Goal: Information Seeking & Learning: Learn about a topic

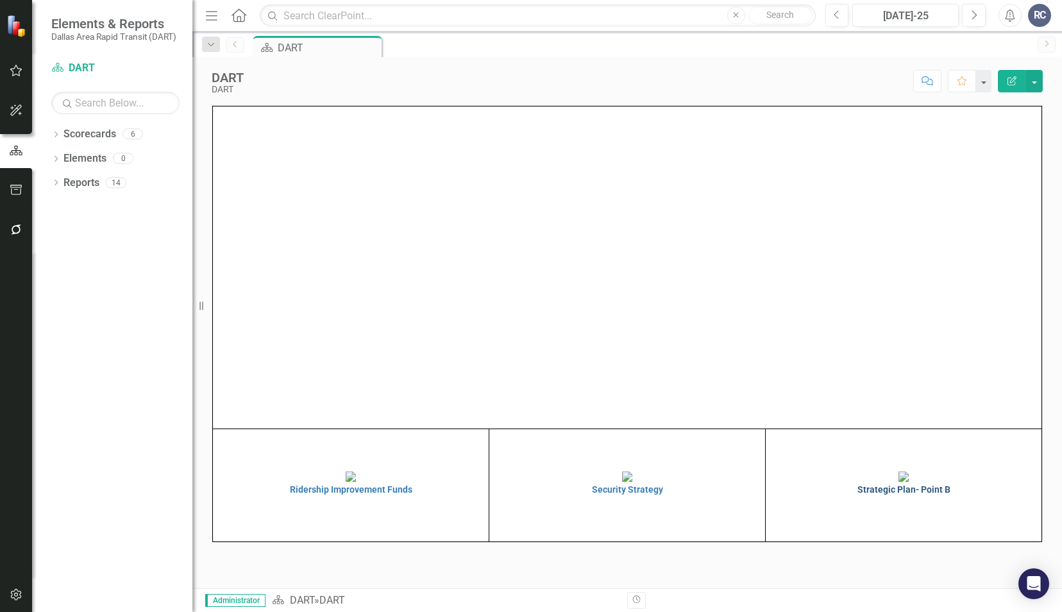
click at [899, 482] on img at bounding box center [904, 476] width 10 height 10
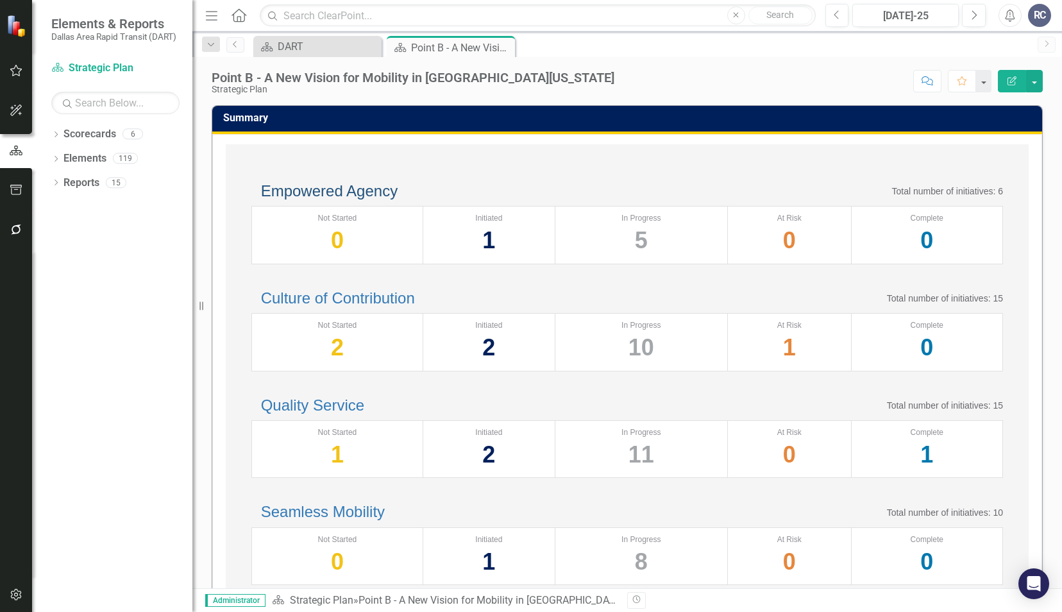
click at [342, 199] on link "Empowered Agency" at bounding box center [329, 190] width 137 height 17
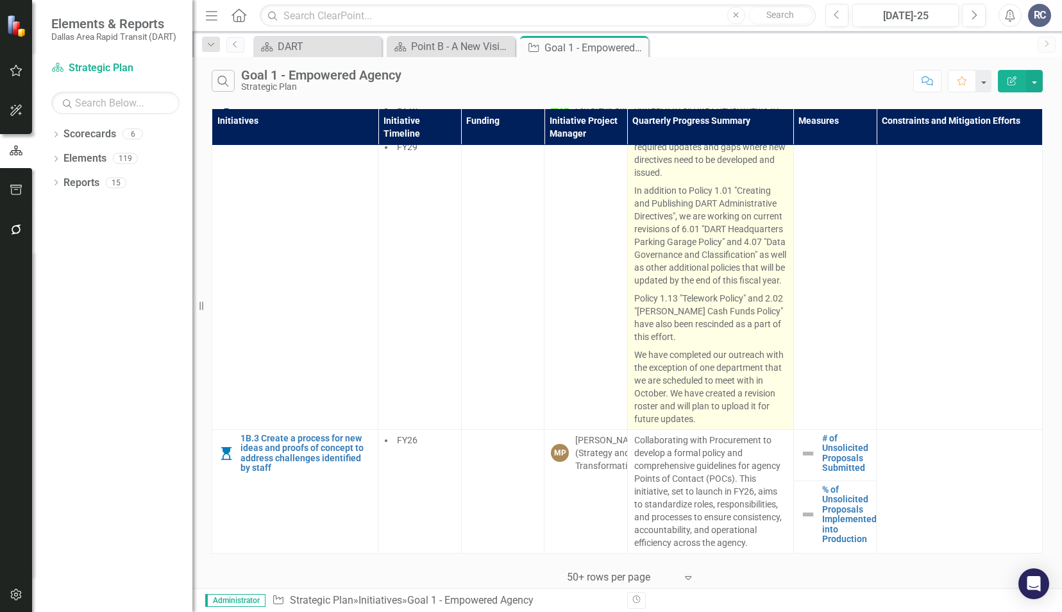
scroll to position [2266, 0]
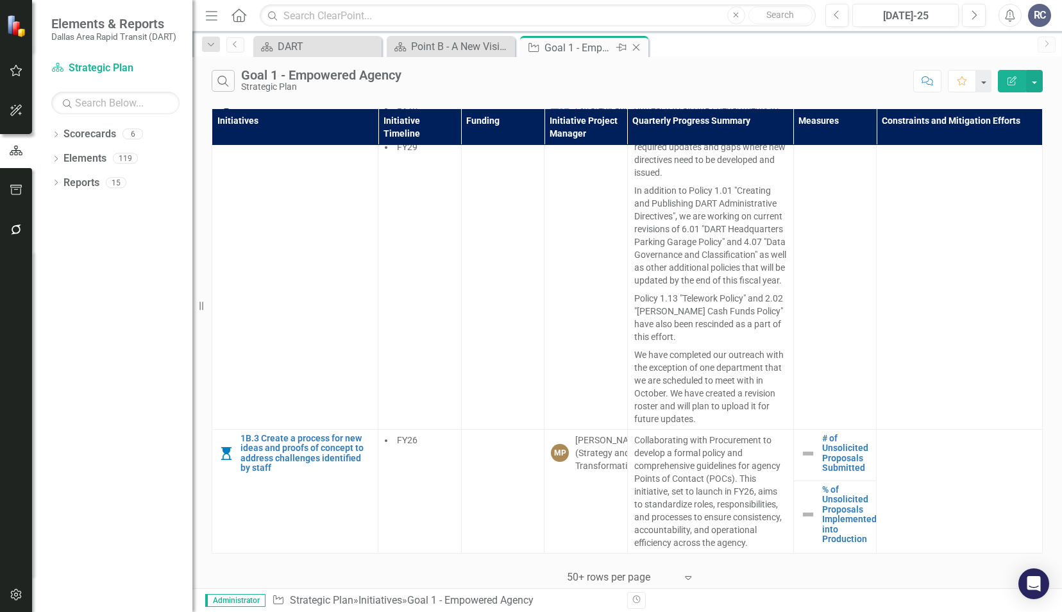
click at [643, 47] on div "Close" at bounding box center [637, 48] width 16 height 16
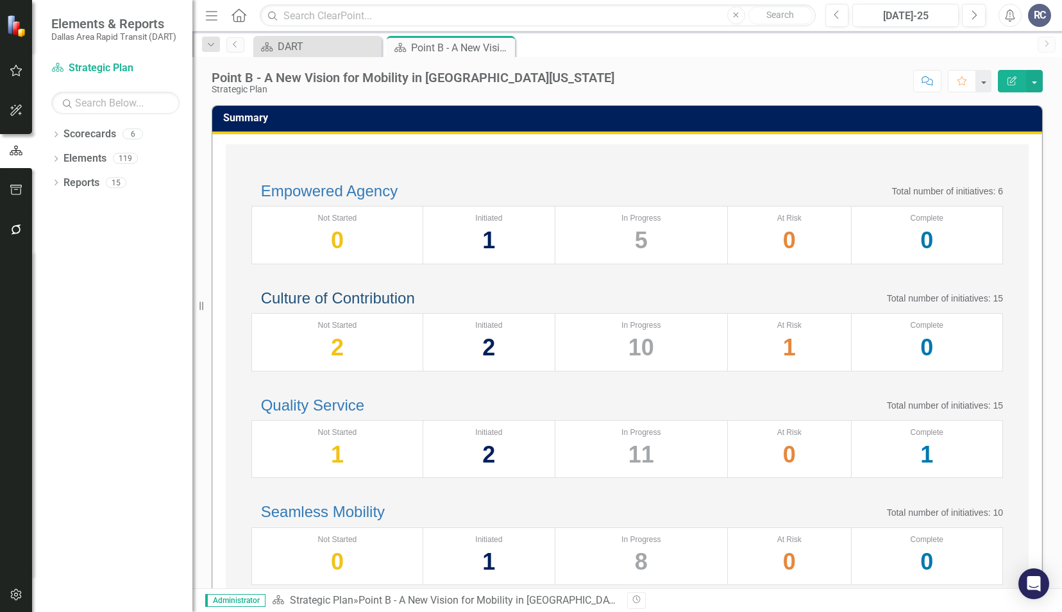
click at [373, 307] on link "Culture of Contribution" at bounding box center [338, 297] width 154 height 17
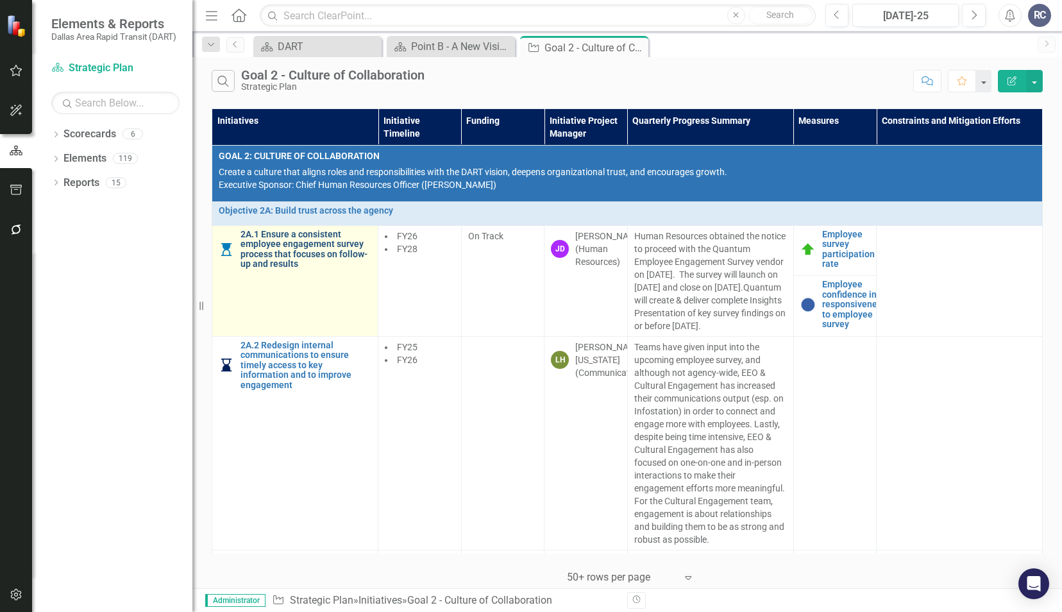
click at [290, 247] on link "2A.1 Ensure a consistent employee engagement survey process that focuses on fol…" at bounding box center [306, 250] width 131 height 40
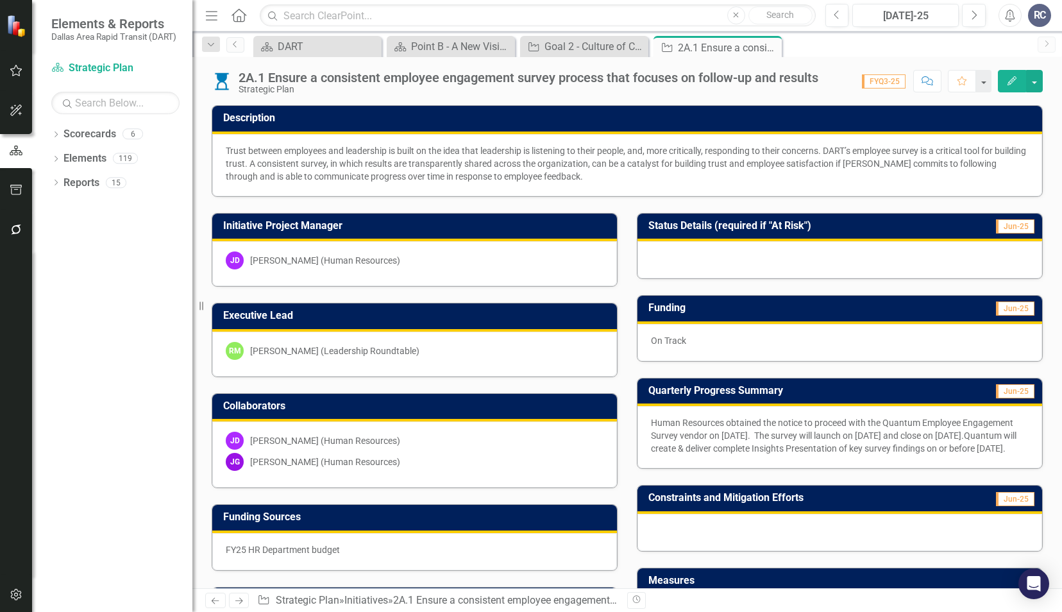
scroll to position [128, 0]
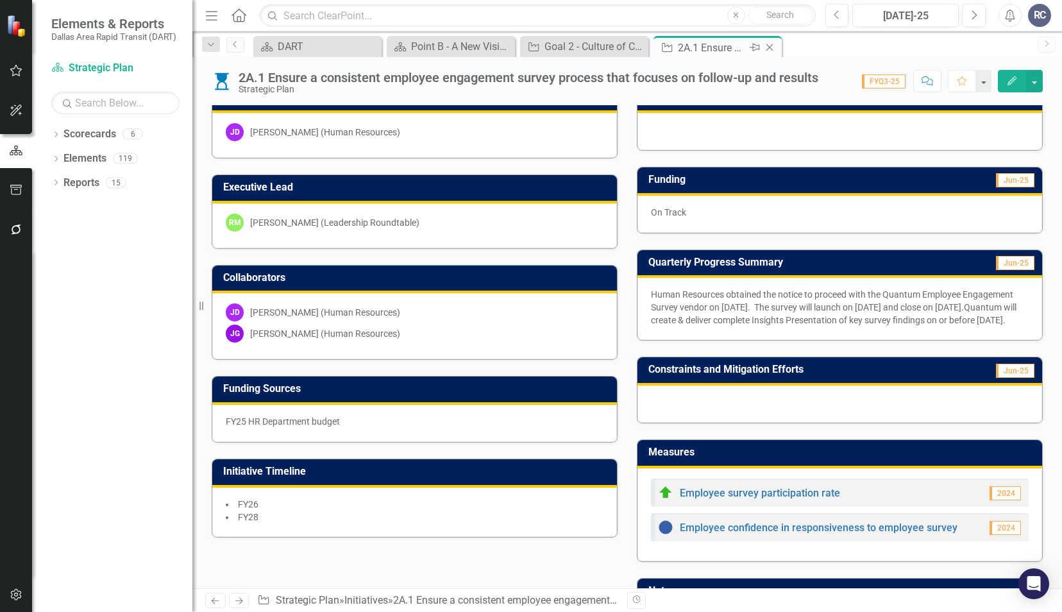
click at [773, 47] on icon "Close" at bounding box center [769, 47] width 13 height 10
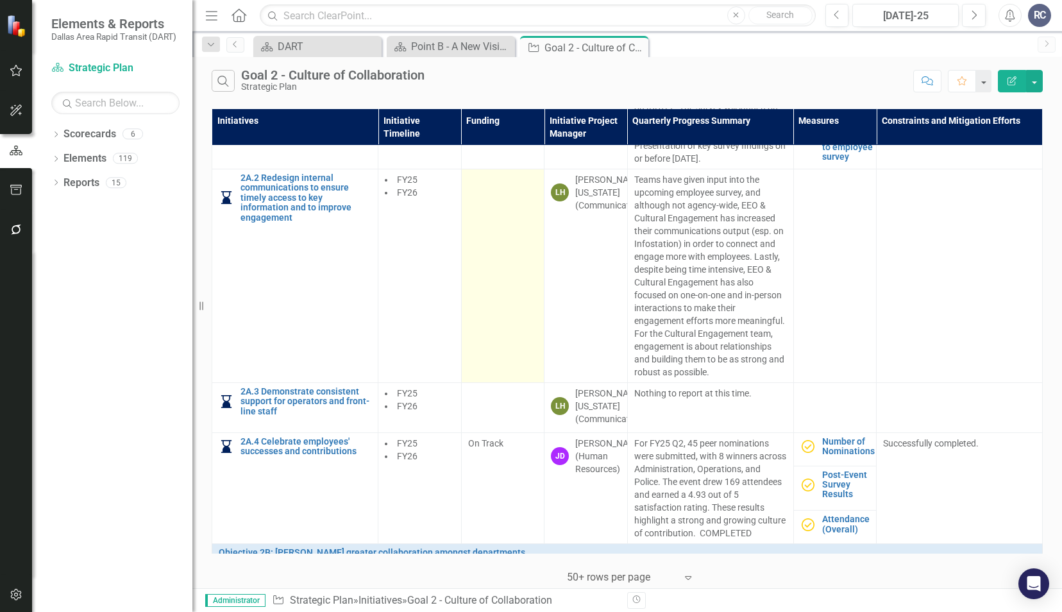
scroll to position [192, 0]
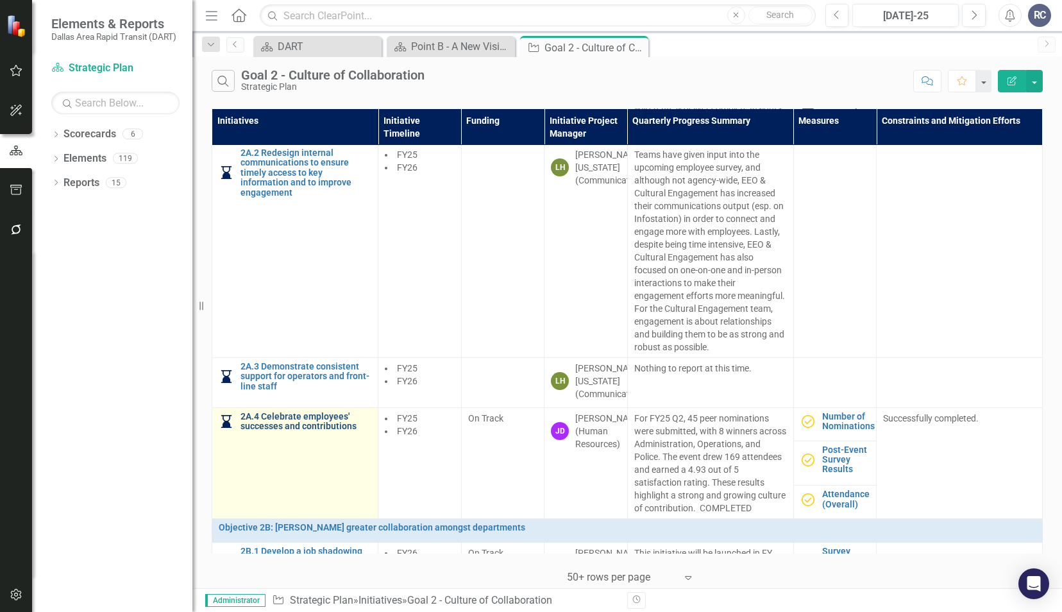
click at [342, 432] on link "2A.4 Celebrate employees' successes and contributions" at bounding box center [306, 422] width 131 height 20
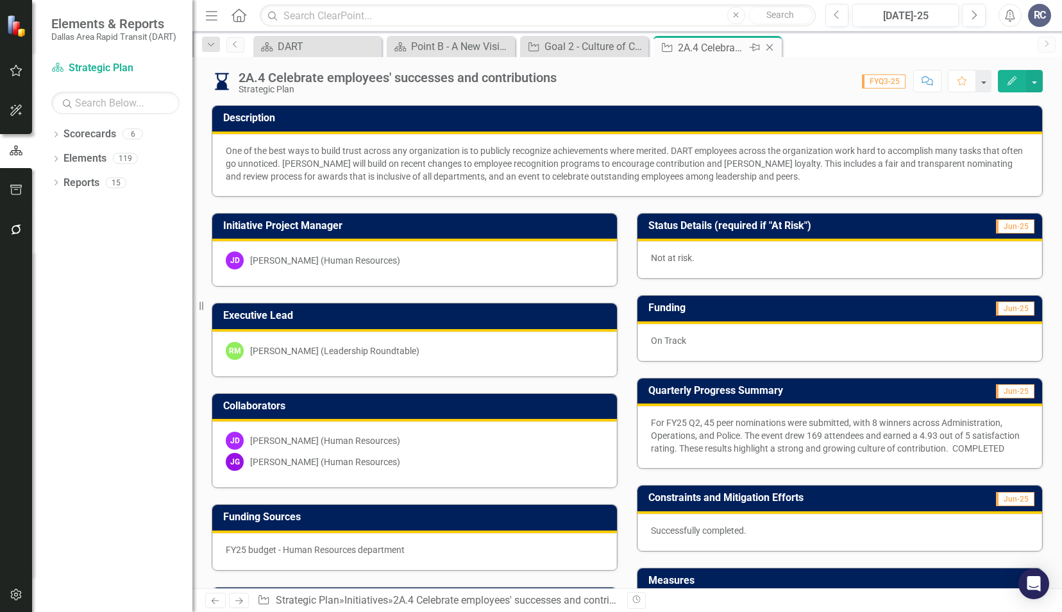
click at [770, 45] on icon "Close" at bounding box center [769, 47] width 13 height 10
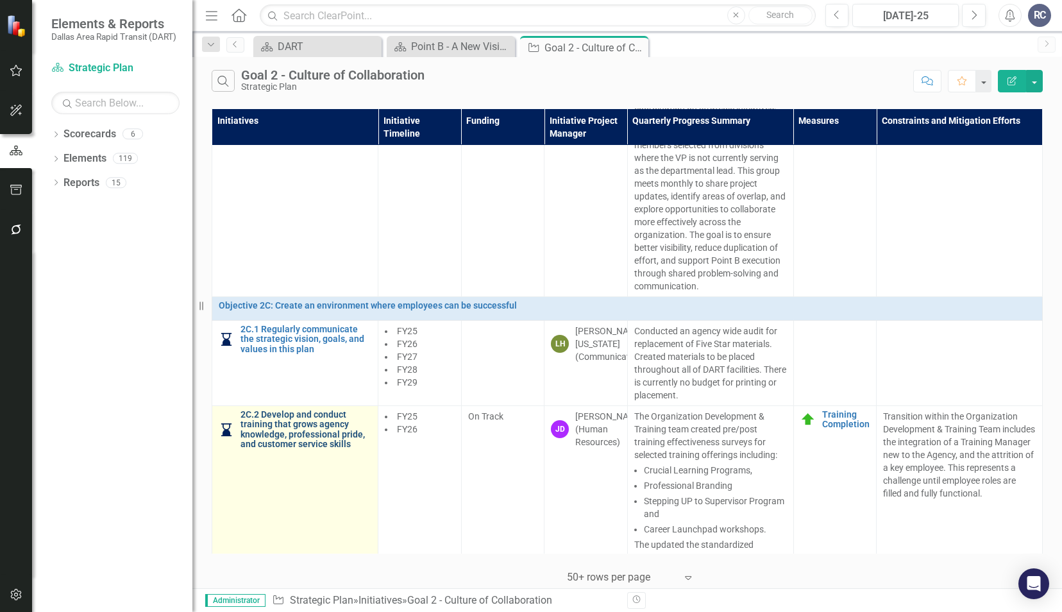
scroll to position [1090, 0]
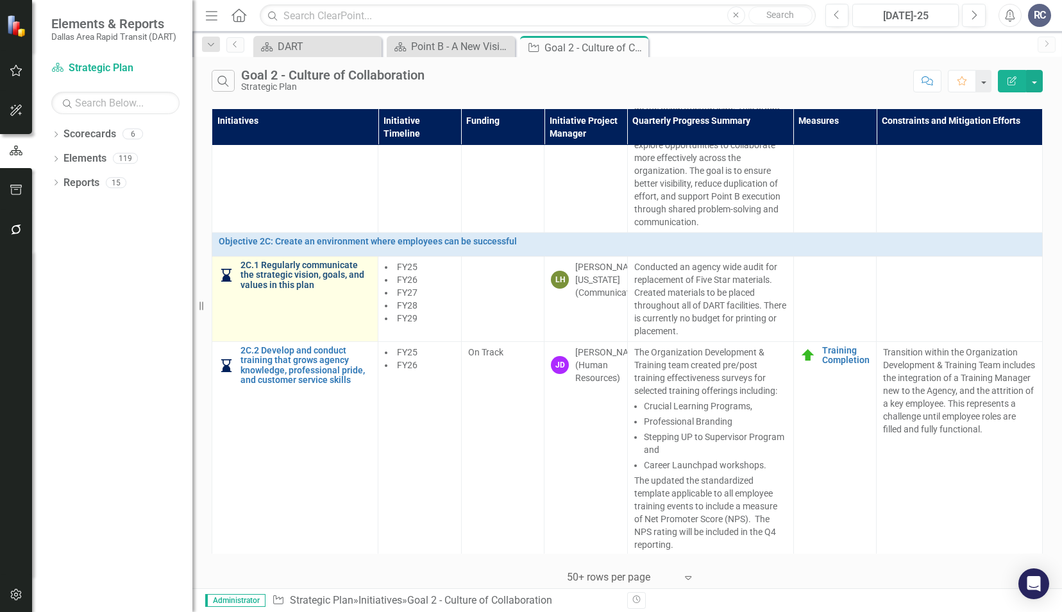
click at [282, 290] on link "2C.1 Regularly communicate the strategic vision, goals, and values in this plan" at bounding box center [306, 275] width 131 height 30
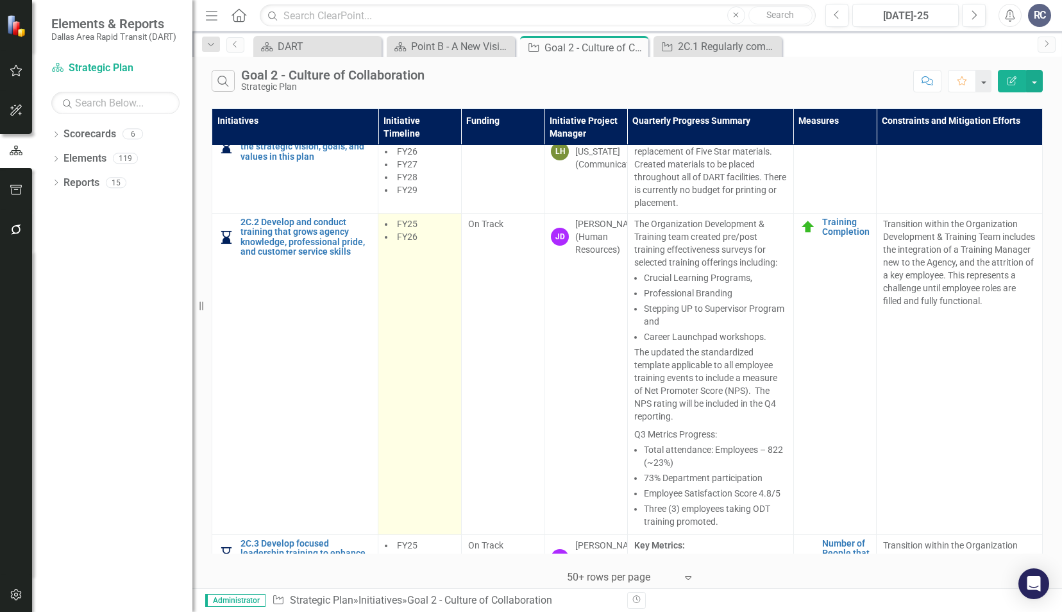
scroll to position [1283, 0]
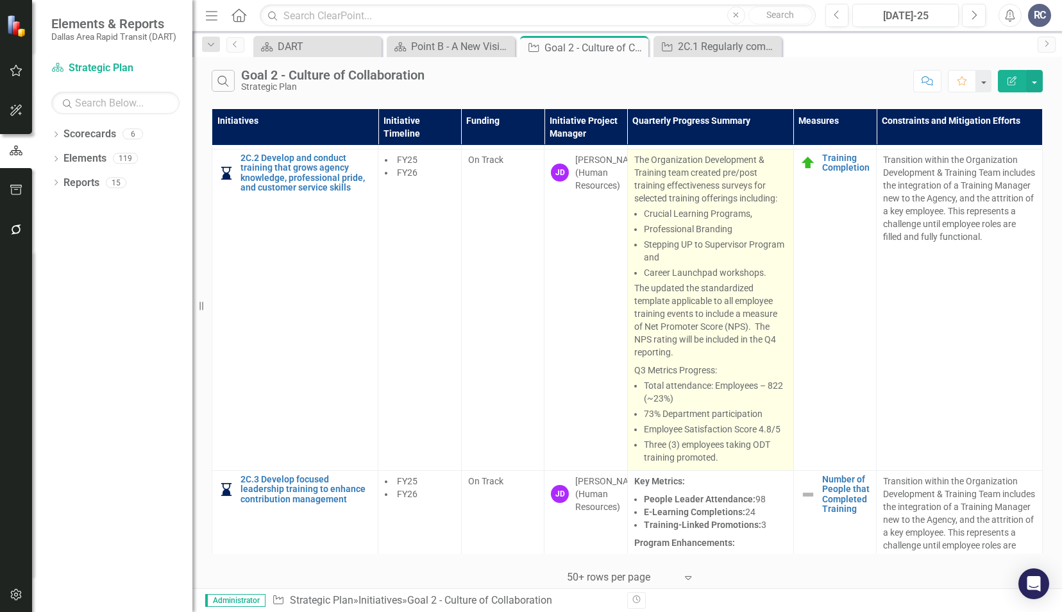
click at [706, 234] on span "Professional Branding" at bounding box center [688, 229] width 89 height 10
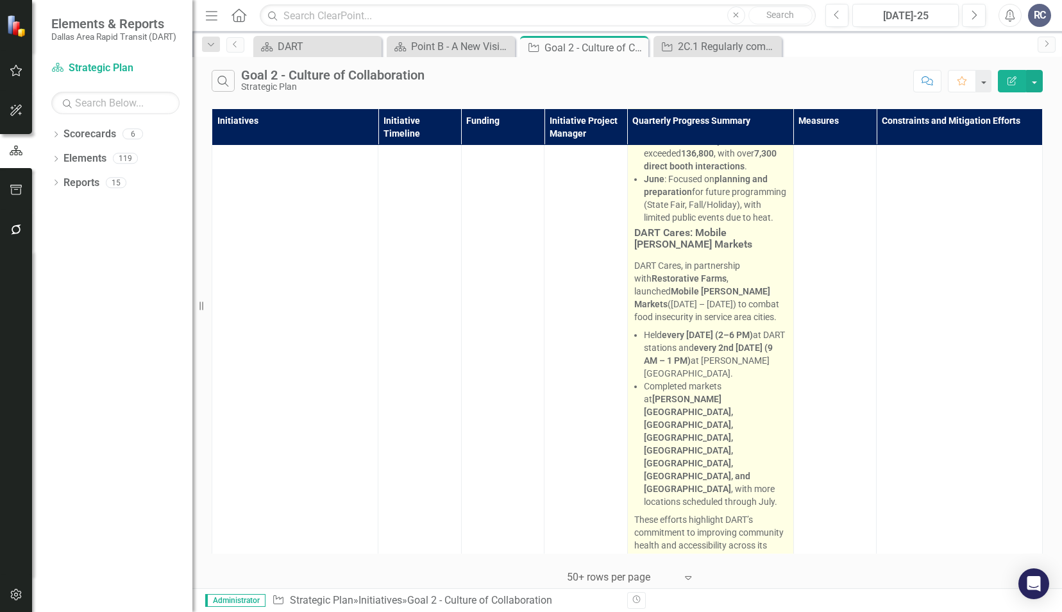
scroll to position [2850, 0]
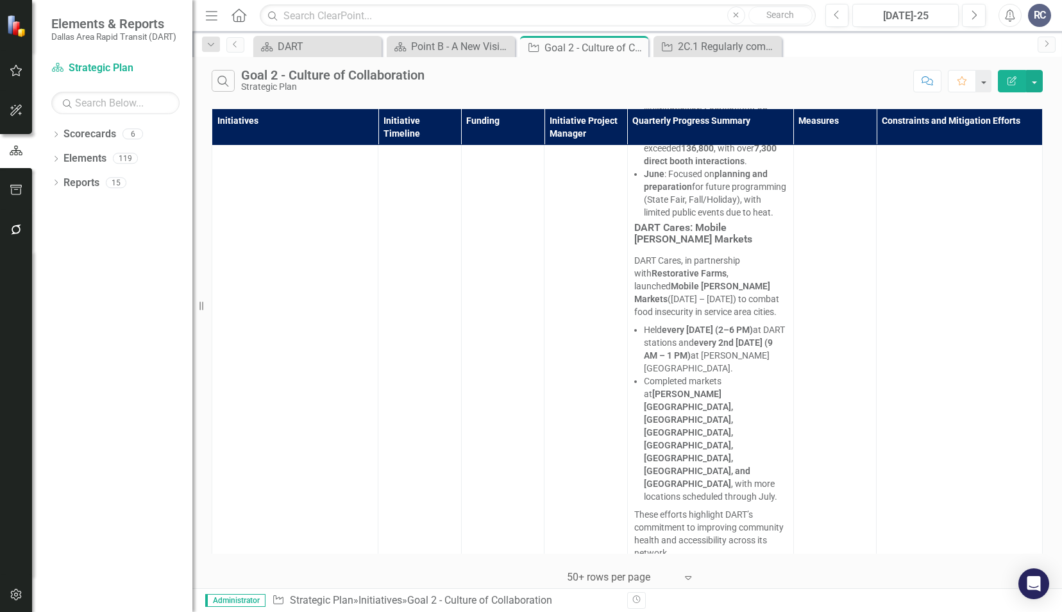
click at [688, 575] on icon "Expand" at bounding box center [688, 577] width 13 height 10
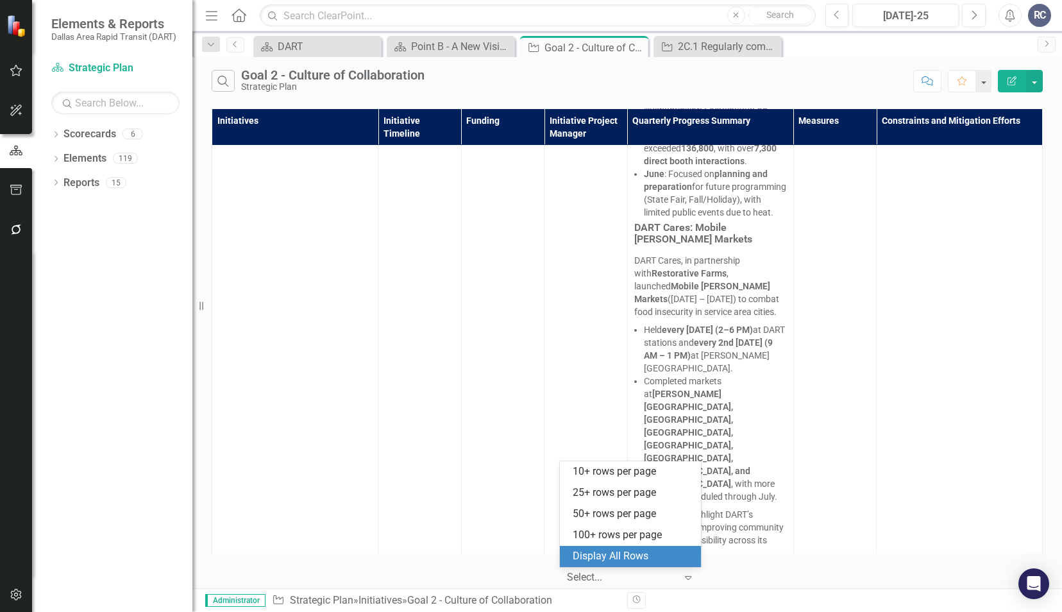
click at [664, 559] on div "Display All Rows" at bounding box center [633, 556] width 121 height 15
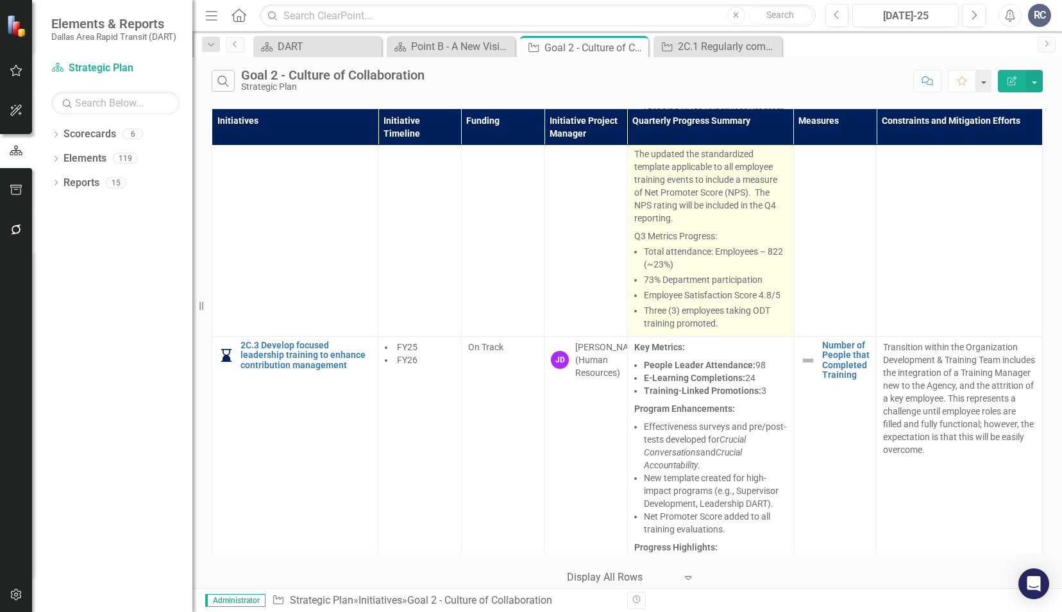
scroll to position [1247, 0]
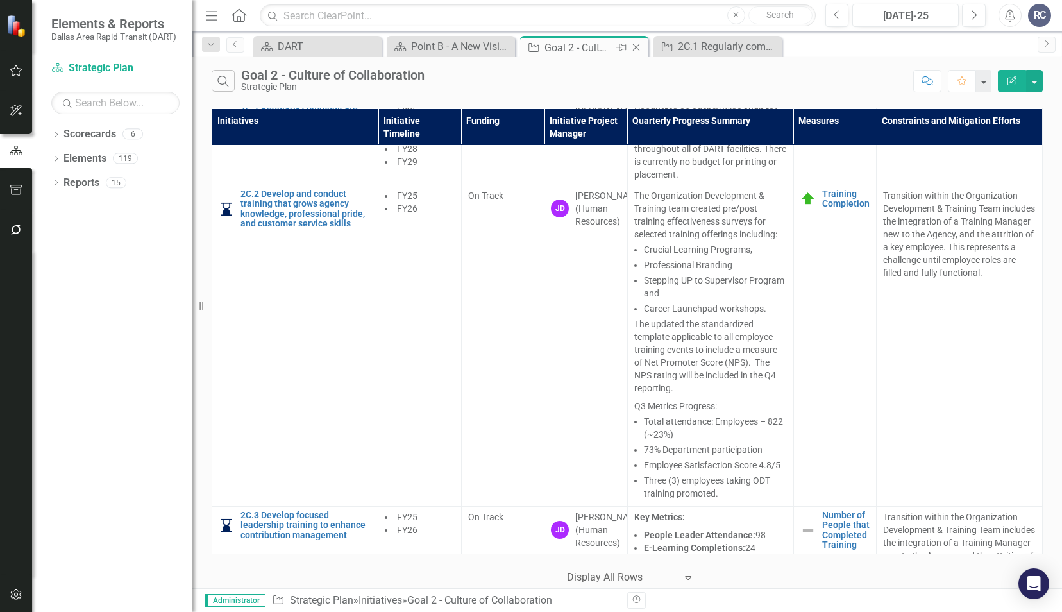
click at [637, 49] on icon "Close" at bounding box center [636, 47] width 13 height 10
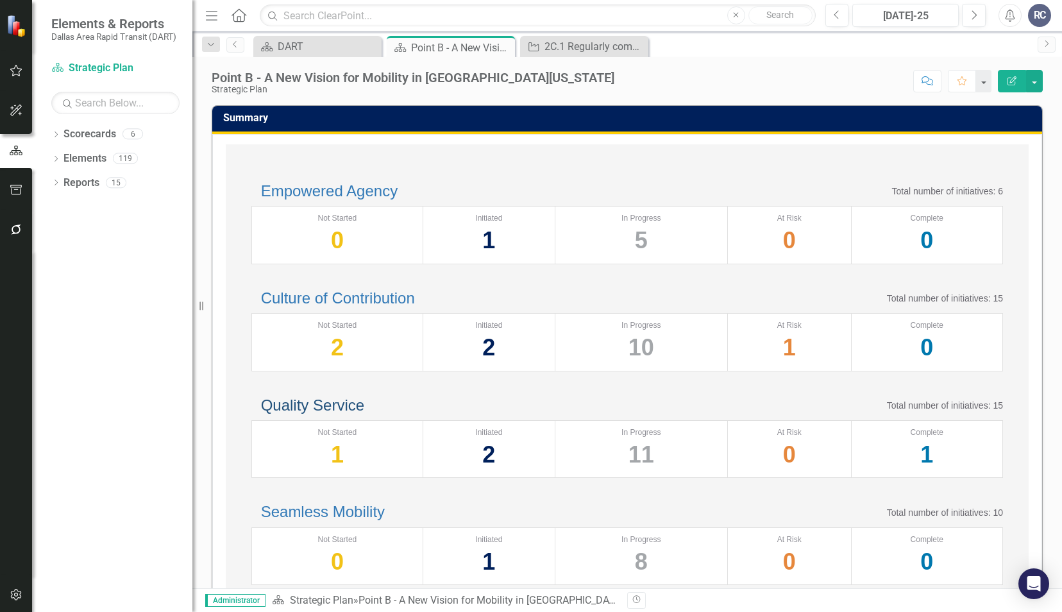
click at [364, 414] on link "Quality Service" at bounding box center [312, 404] width 103 height 17
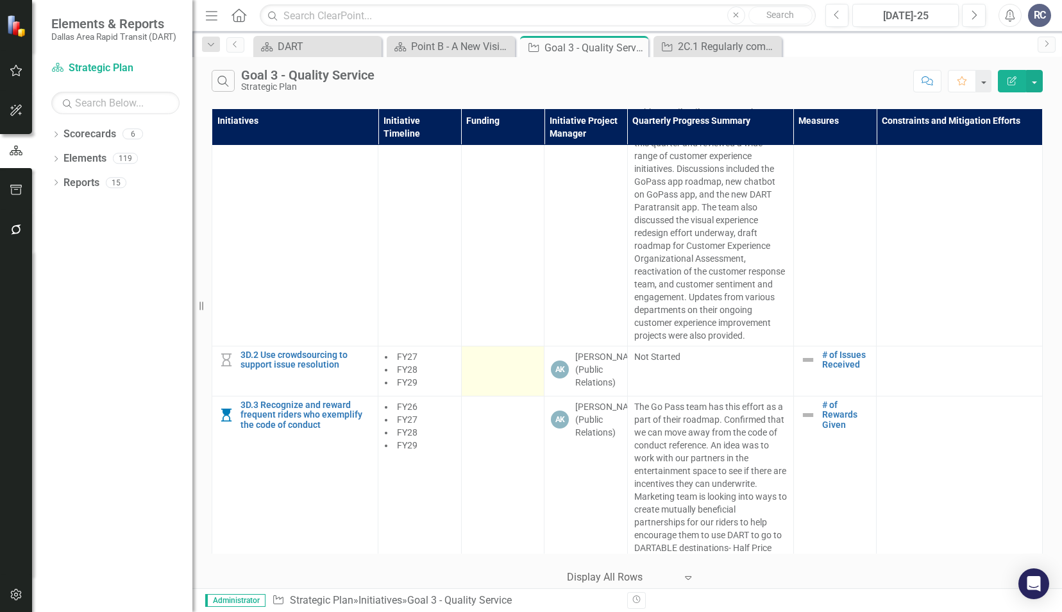
scroll to position [2770, 0]
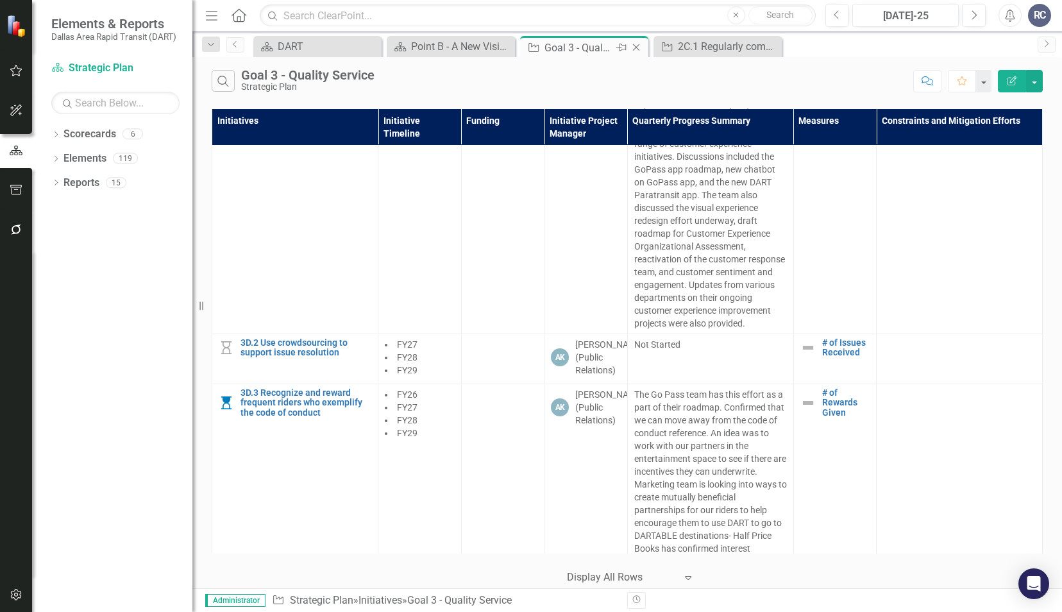
click at [639, 49] on icon "Close" at bounding box center [636, 47] width 13 height 10
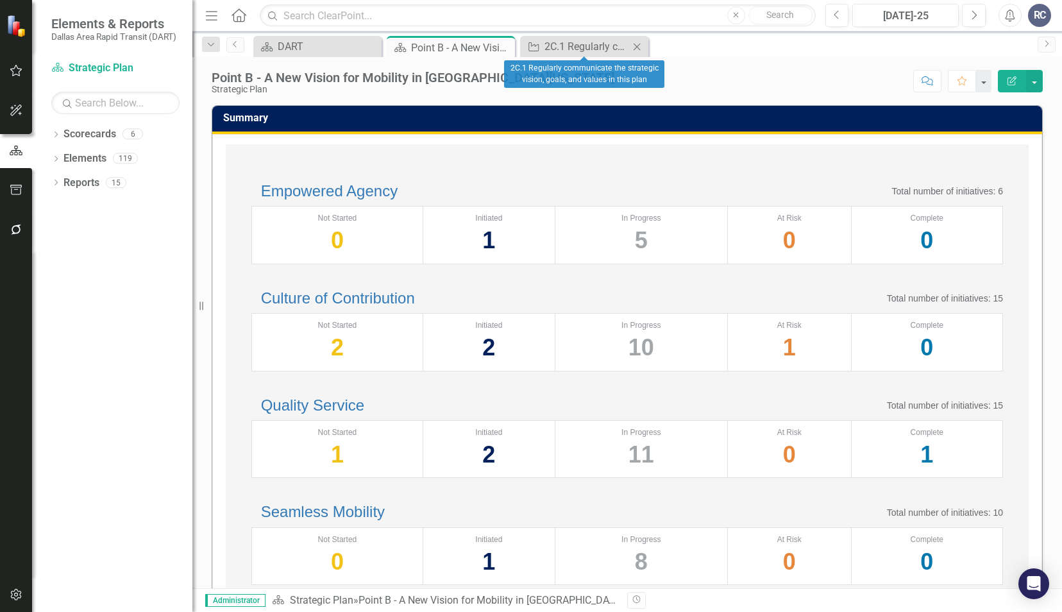
click at [639, 49] on icon "Close" at bounding box center [636, 47] width 13 height 10
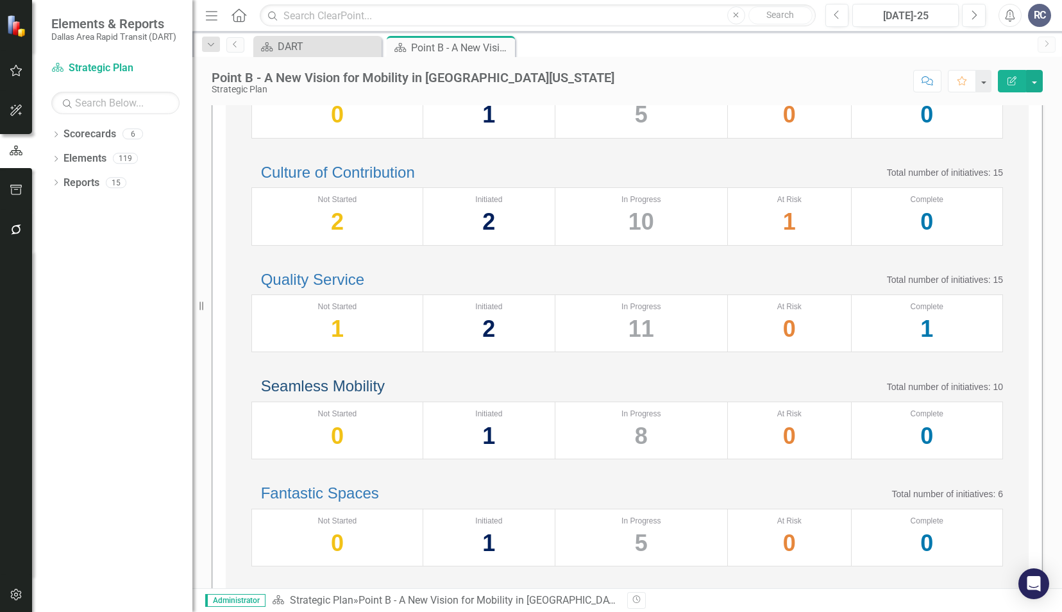
scroll to position [128, 0]
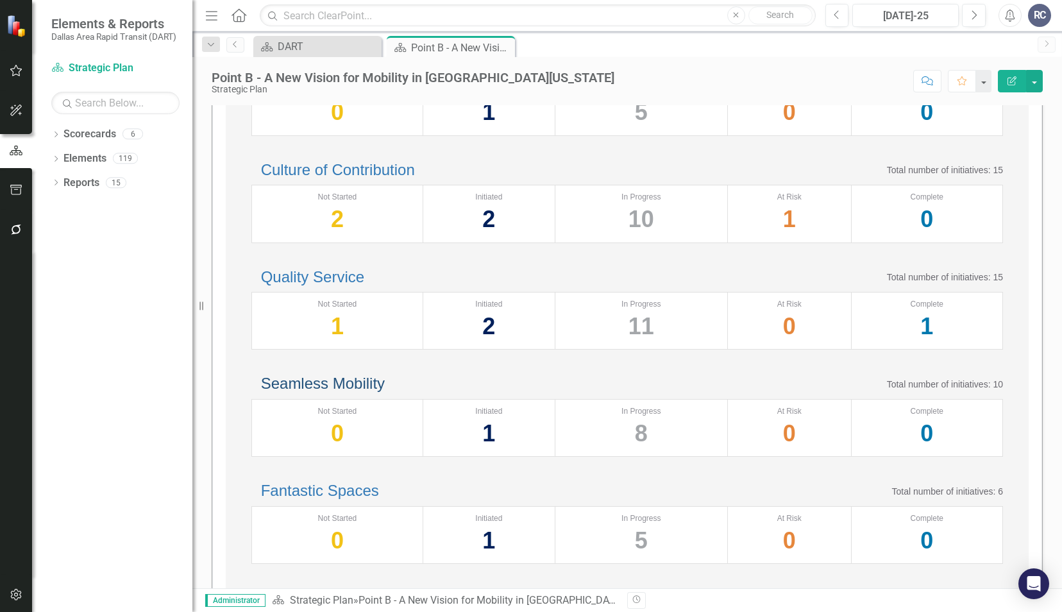
click at [332, 392] on link "Seamless Mobility" at bounding box center [323, 383] width 124 height 17
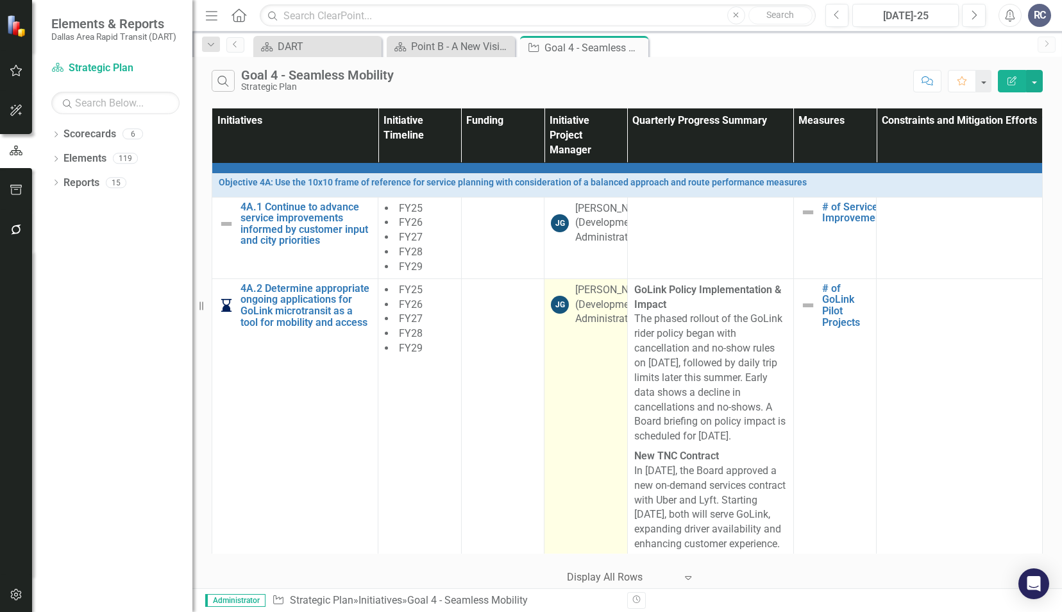
scroll to position [64, 0]
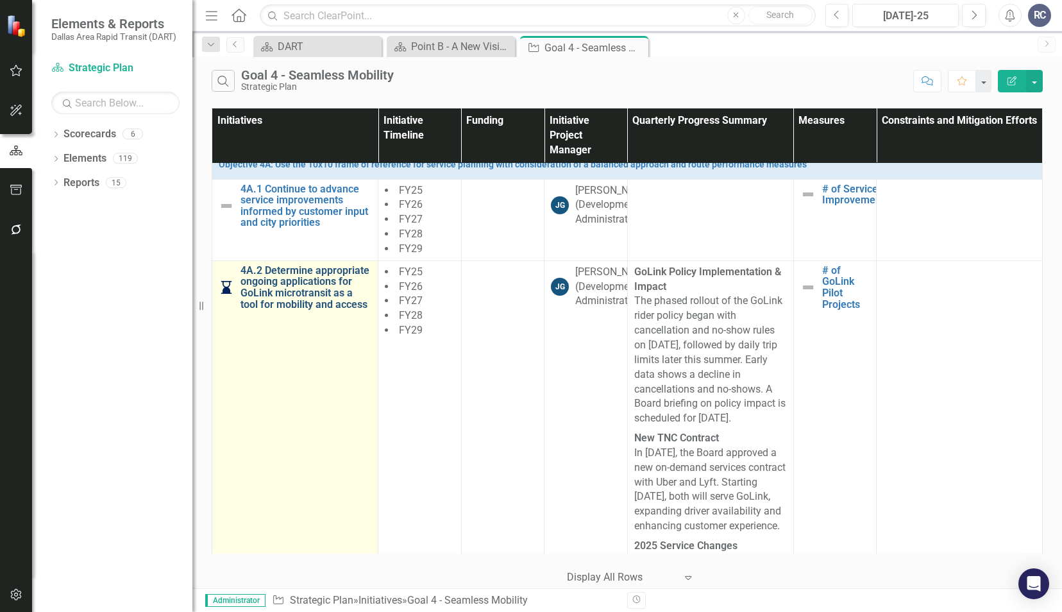
click at [332, 301] on link "4A.2 Determine appropriate ongoing applications for GoLink microtransit as a to…" at bounding box center [306, 287] width 131 height 45
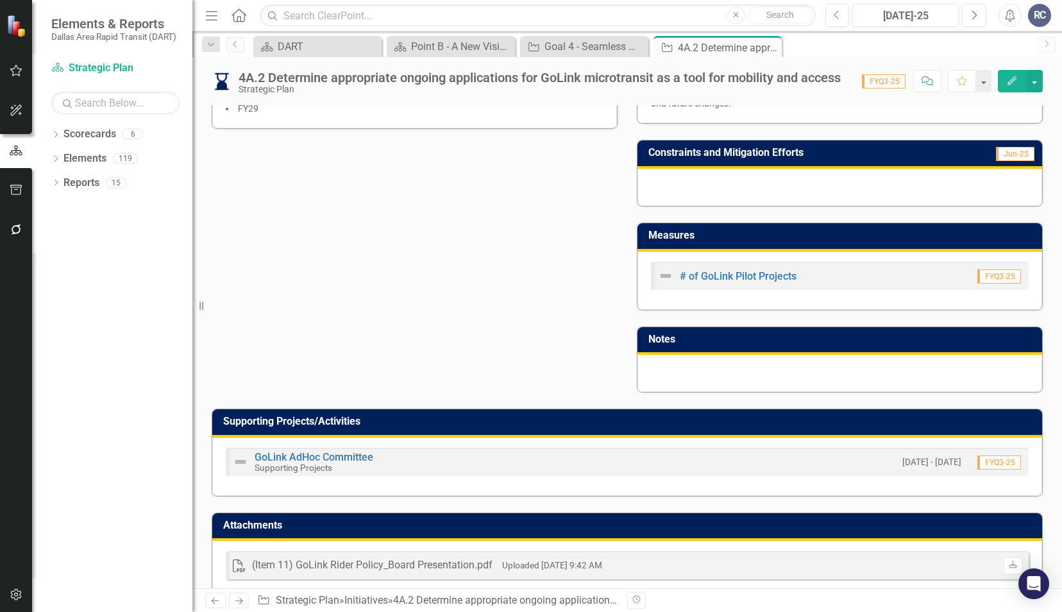
scroll to position [640, 0]
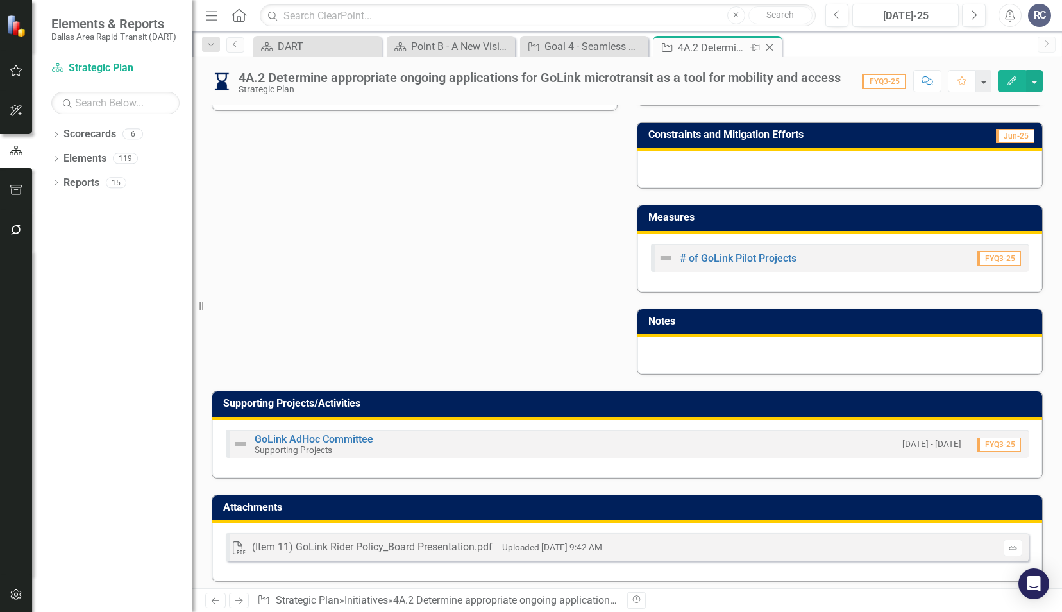
click at [772, 50] on icon at bounding box center [769, 47] width 7 height 7
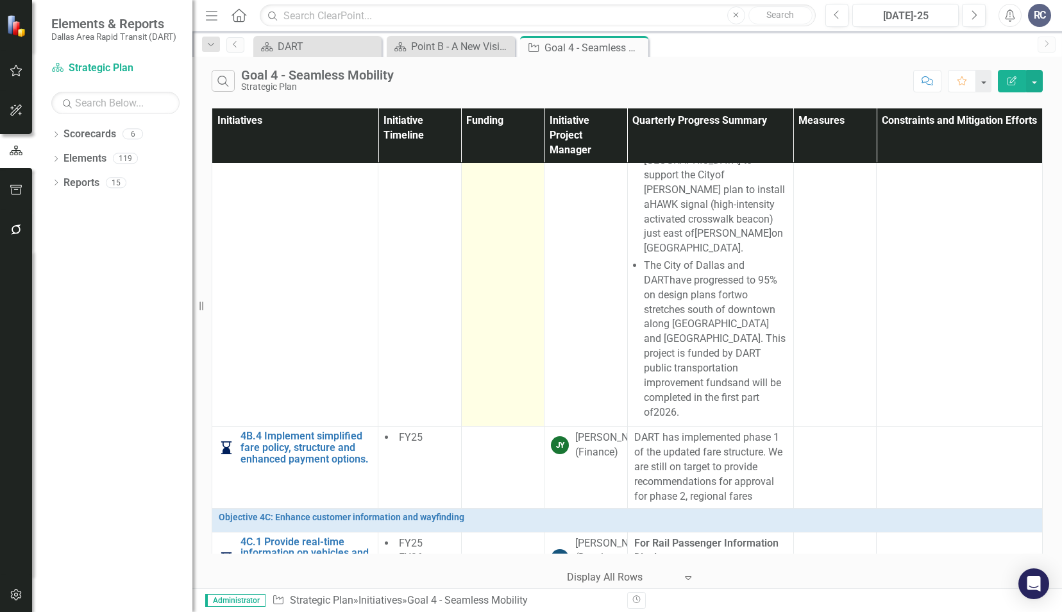
scroll to position [1475, 0]
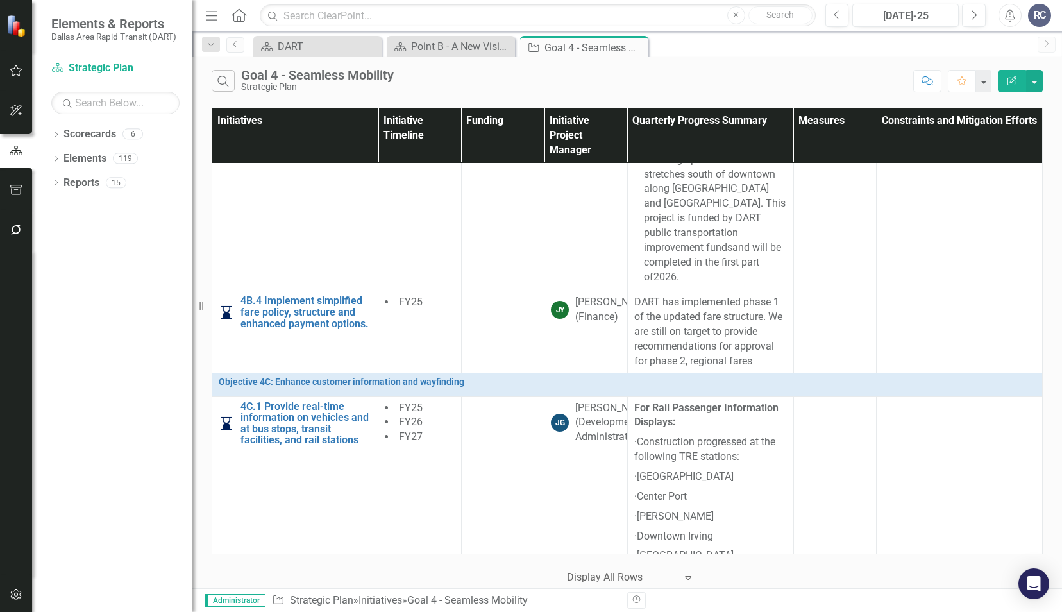
click at [201, 230] on div "Elements & Reports Dallas Area Rapid Transit (DART) Scorecard Strategic Plan Se…" at bounding box center [531, 306] width 1062 height 612
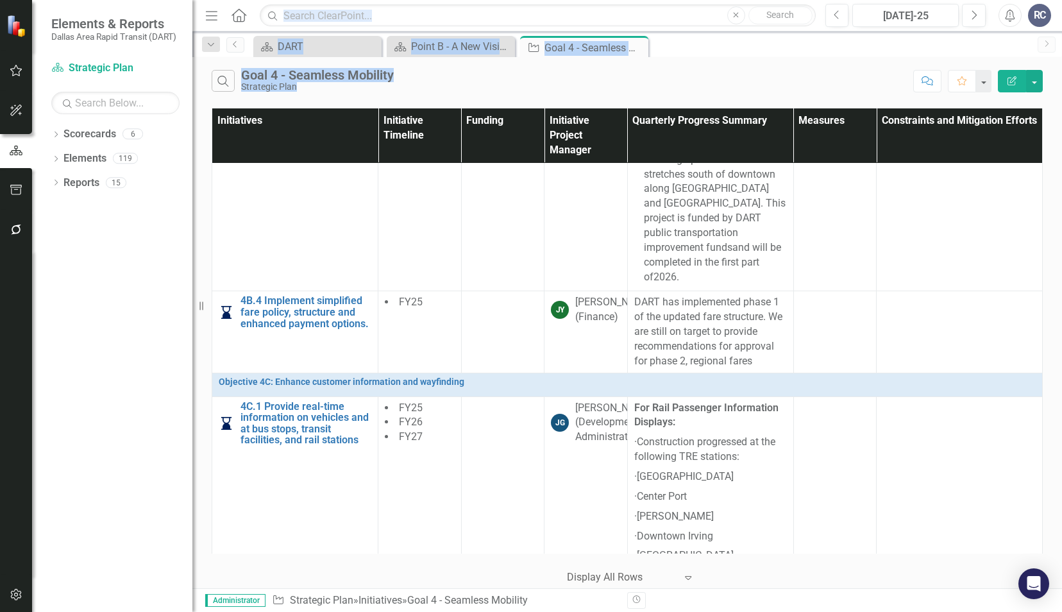
click at [853, 58] on div "Search Goal 4 - Seamless Mobility Strategic Plan Comment Favorite Edit Report" at bounding box center [627, 78] width 870 height 42
